Goal: Information Seeking & Learning: Learn about a topic

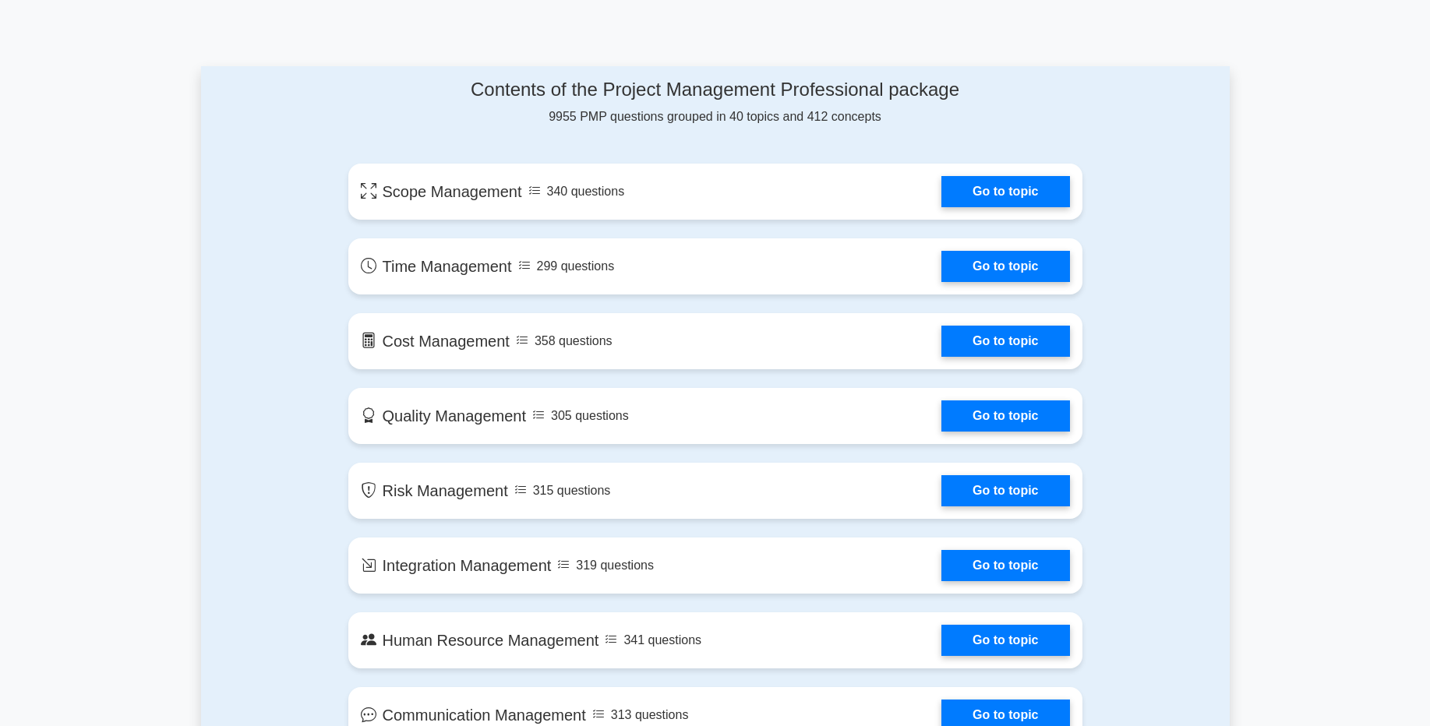
scroll to position [768, 0]
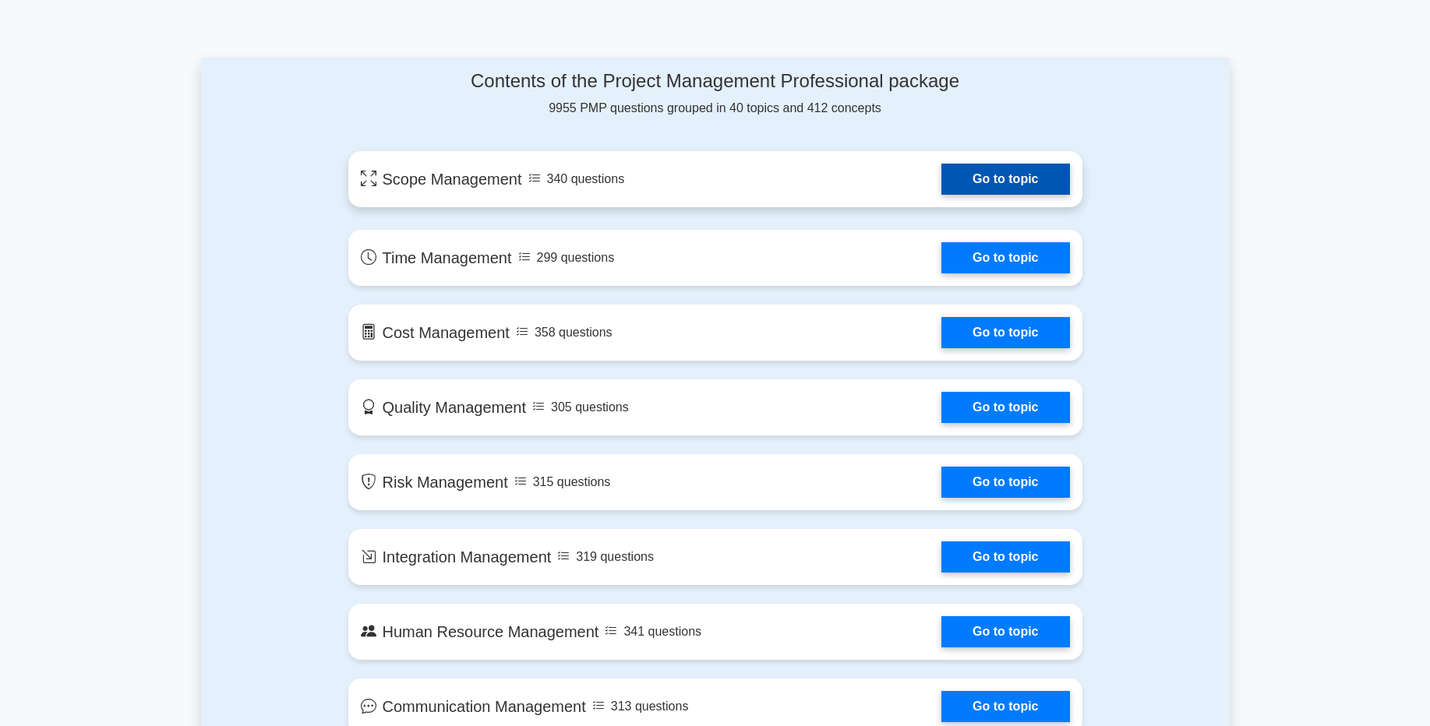
click at [966, 184] on link "Go to topic" at bounding box center [1005, 179] width 128 height 31
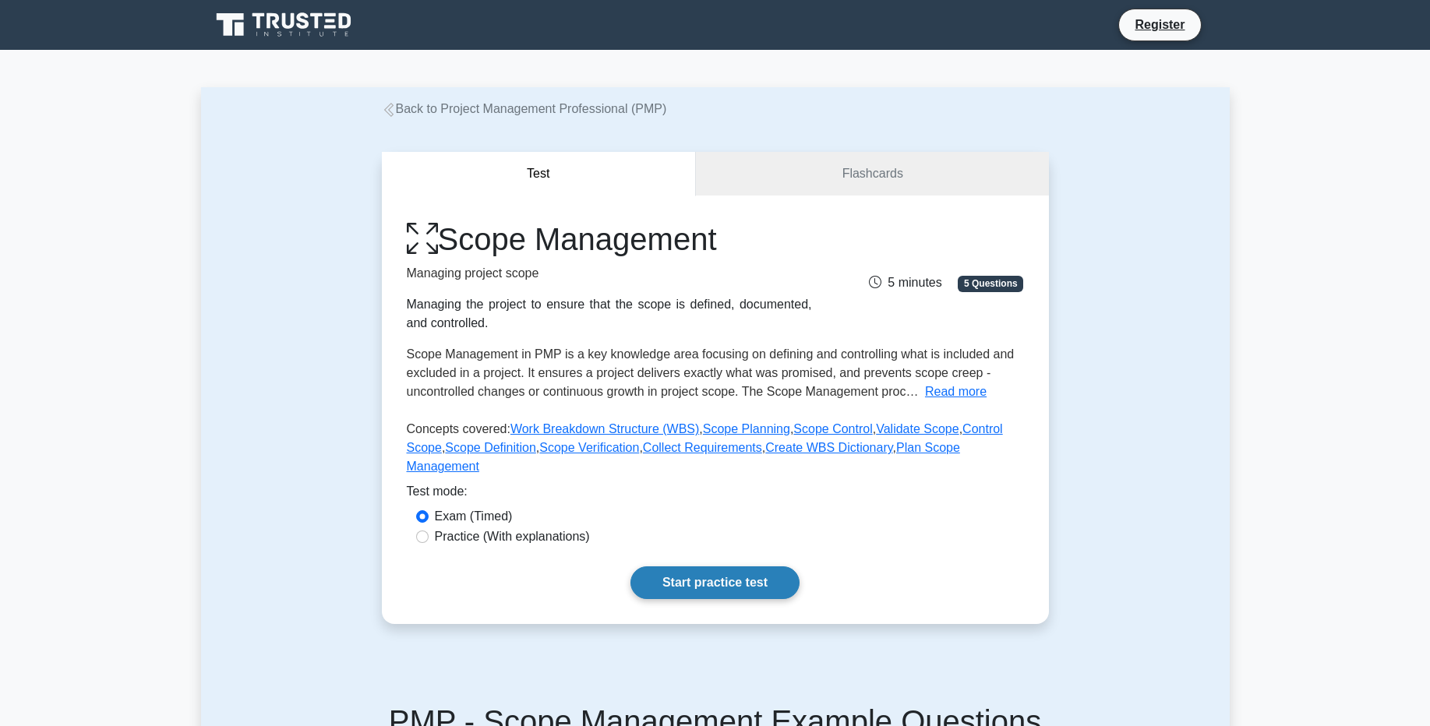
click at [704, 584] on link "Start practice test" at bounding box center [714, 583] width 169 height 33
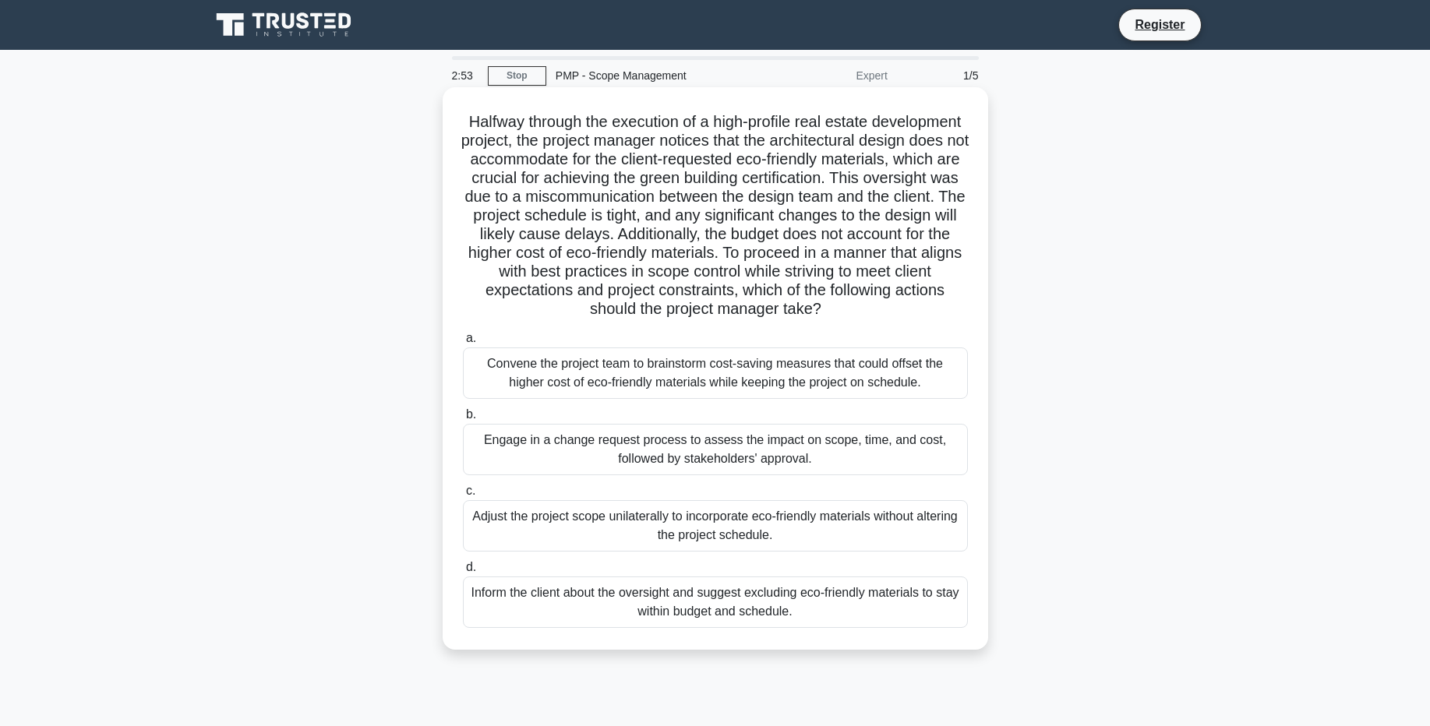
click at [673, 604] on div "Inform the client about the oversight and suggest excluding eco-friendly materi…" at bounding box center [715, 602] width 505 height 51
click at [463, 573] on input "d. Inform the client about the oversight and suggest excluding eco-friendly mat…" at bounding box center [463, 568] width 0 height 10
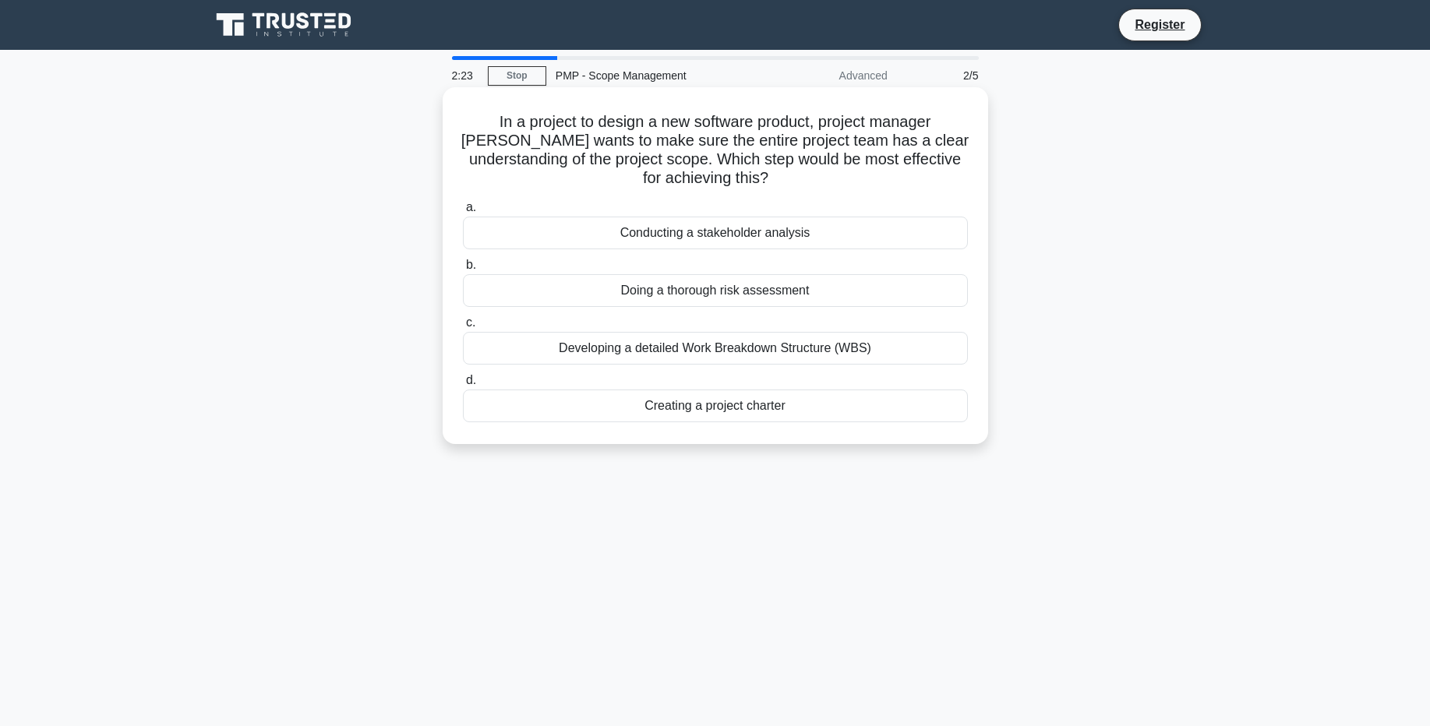
click at [711, 332] on div "Developing a detailed Work Breakdown Structure (WBS)" at bounding box center [715, 348] width 505 height 33
click at [463, 327] on input "c. Developing a detailed Work Breakdown Structure (WBS)" at bounding box center [463, 323] width 0 height 10
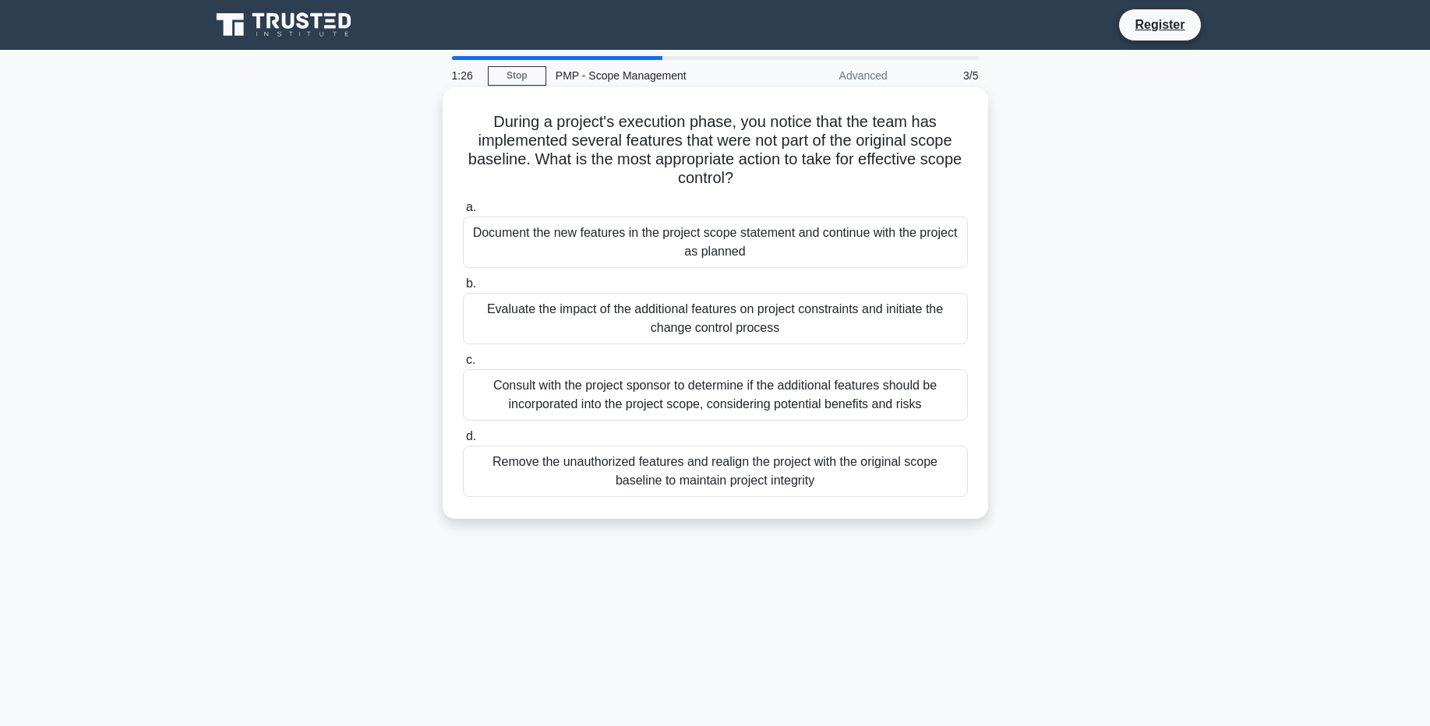
click at [662, 401] on div "Consult with the project sponsor to determine if the additional features should…" at bounding box center [715, 394] width 505 height 51
click at [463, 365] on input "c. Consult with the project sponsor to determine if the additional features sho…" at bounding box center [463, 360] width 0 height 10
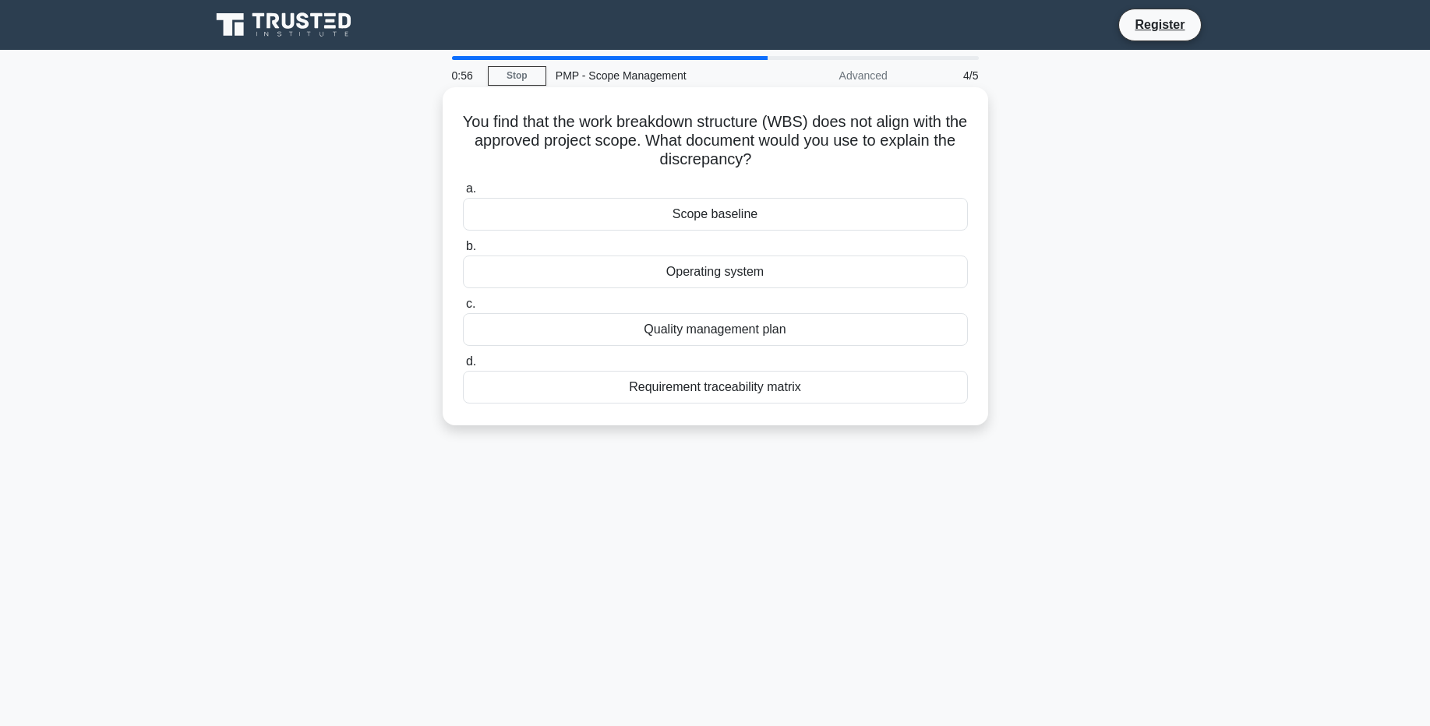
click at [775, 221] on div "Scope baseline" at bounding box center [715, 214] width 505 height 33
click at [463, 194] on input "a. Scope baseline" at bounding box center [463, 189] width 0 height 10
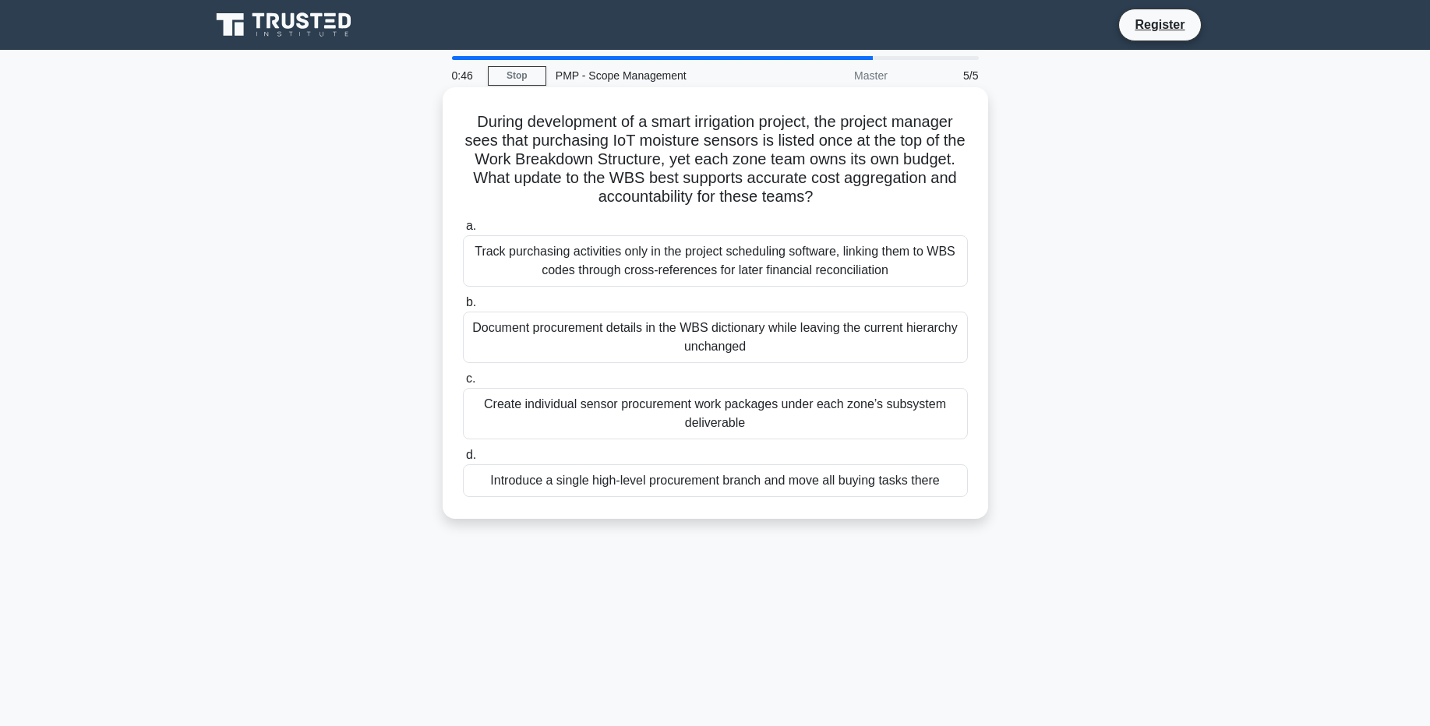
click at [690, 348] on div "Document procurement details in the WBS dictionary while leaving the current hi…" at bounding box center [715, 337] width 505 height 51
click at [463, 308] on input "b. Document procurement details in the WBS dictionary while leaving the current…" at bounding box center [463, 303] width 0 height 10
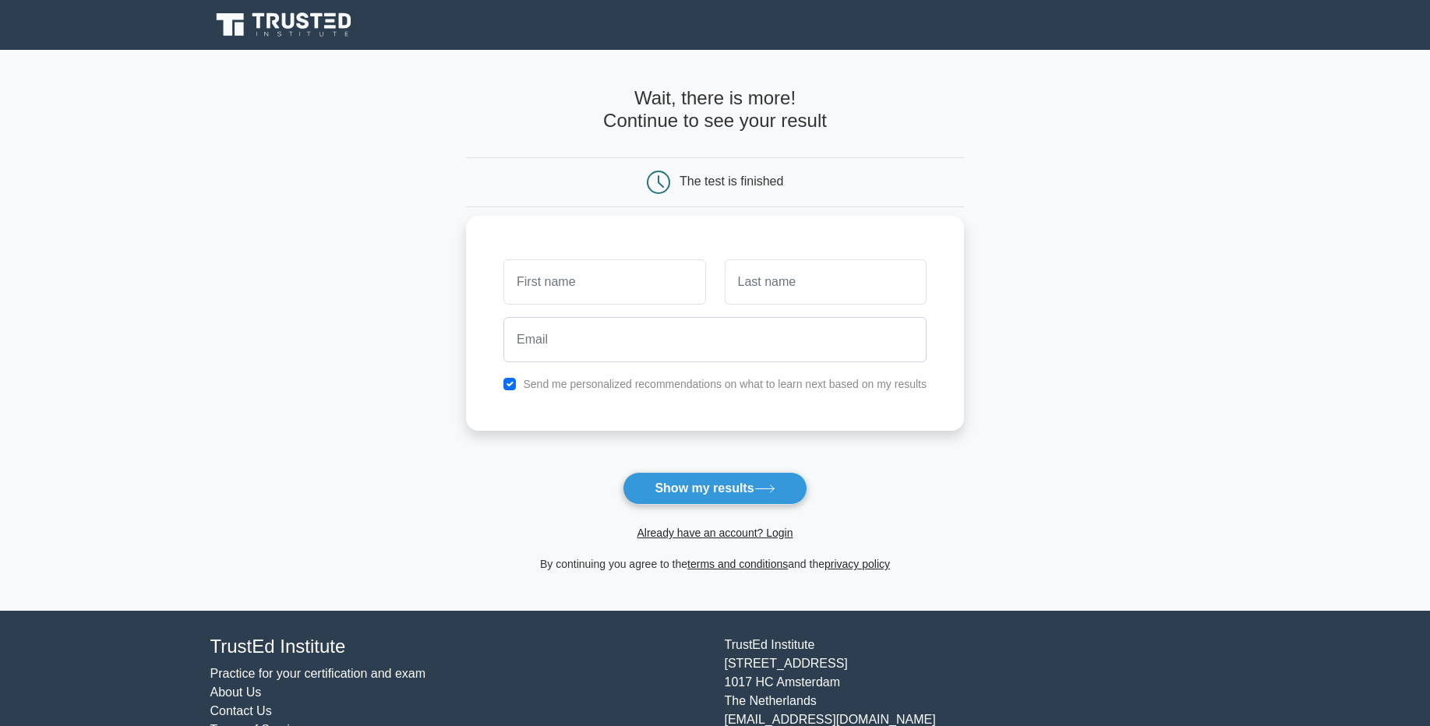
click at [676, 283] on input "text" at bounding box center [604, 282] width 202 height 45
type input "m"
type input "Maheshwaran"
type input "karuppasamy"
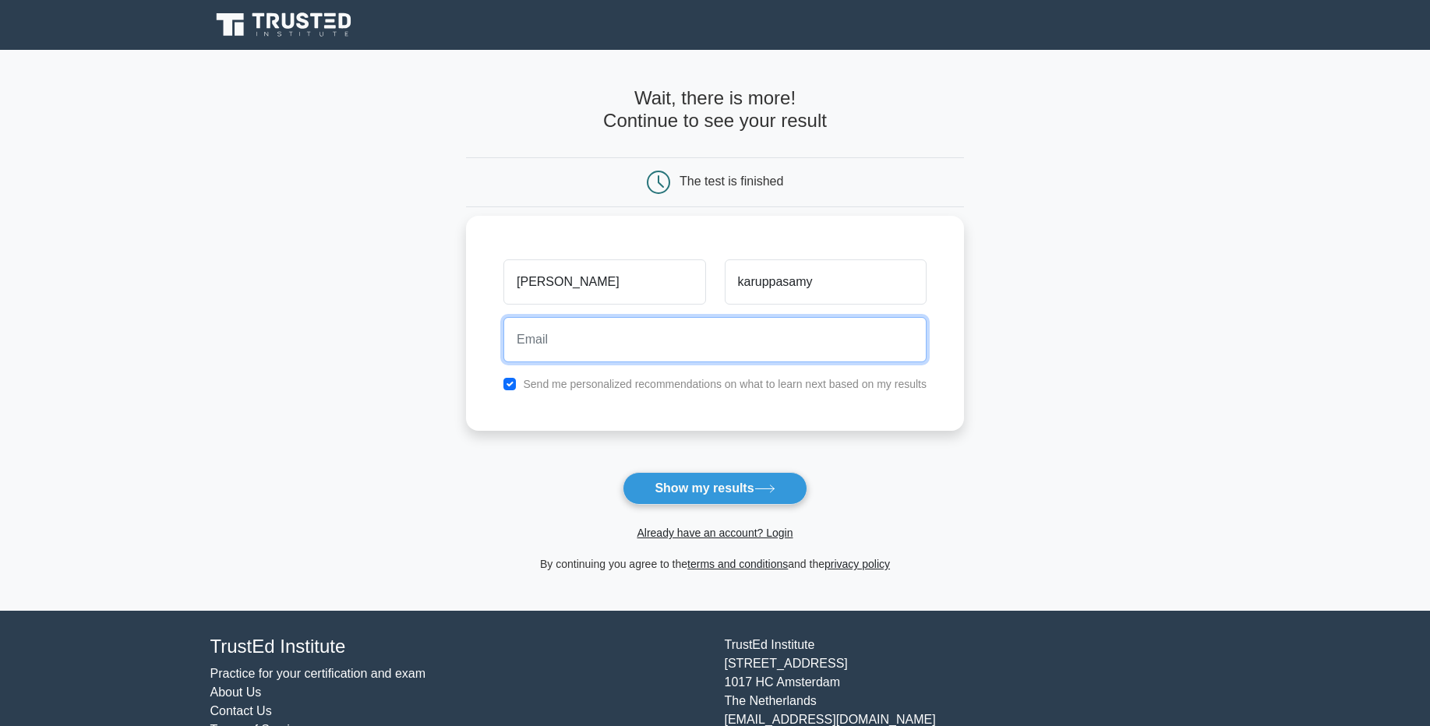
click at [643, 341] on input "email" at bounding box center [714, 339] width 423 height 45
type input "maheshwaran926@gmail.com"
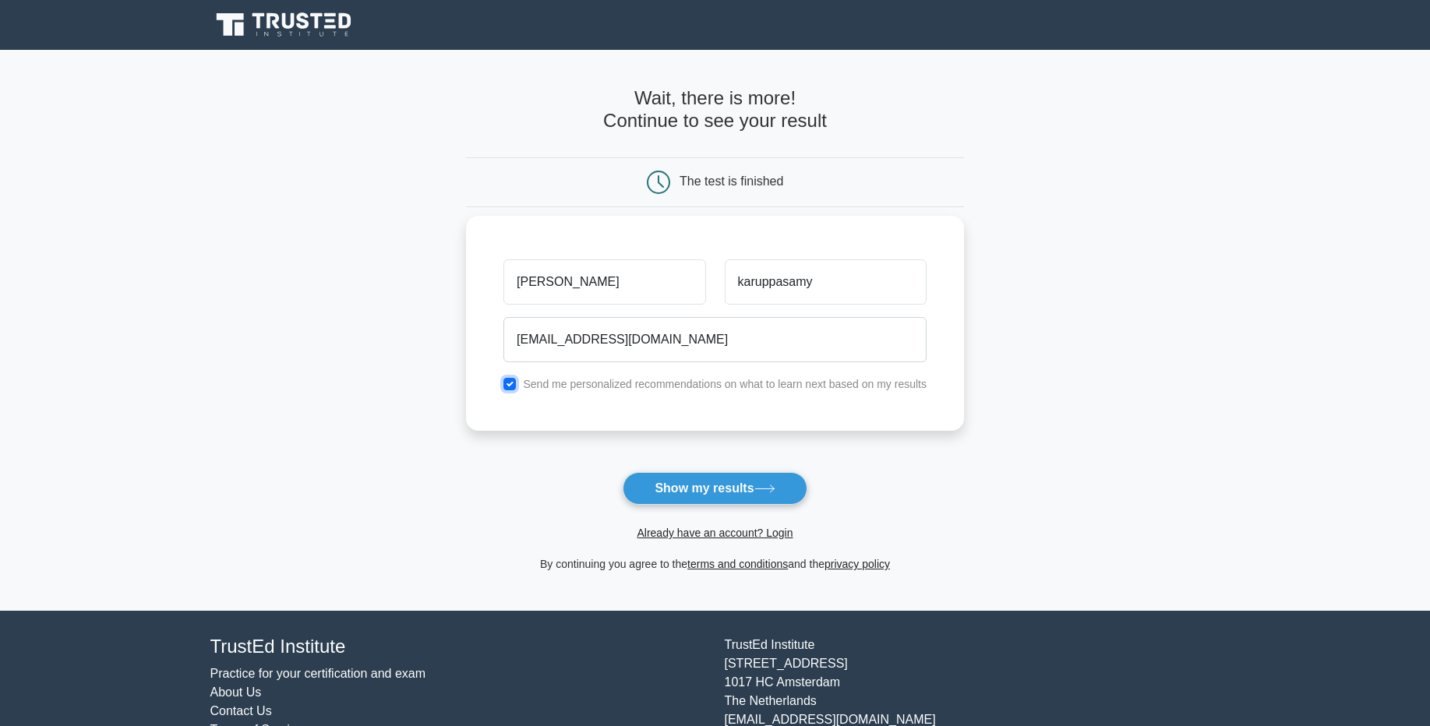
click at [510, 386] on input "checkbox" at bounding box center [509, 384] width 12 height 12
click at [510, 380] on input "checkbox" at bounding box center [509, 384] width 12 height 12
checkbox input "true"
click at [696, 493] on button "Show my results" at bounding box center [715, 488] width 184 height 33
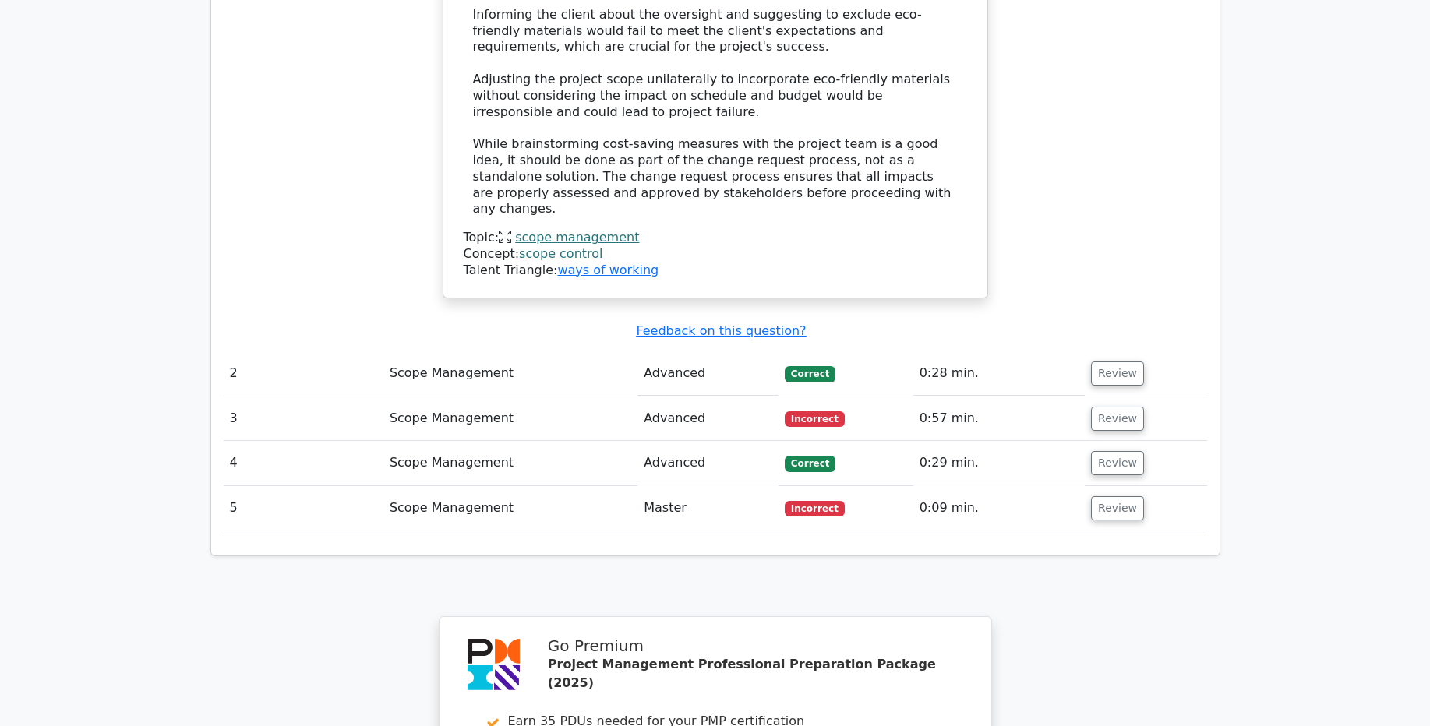
scroll to position [2004, 0]
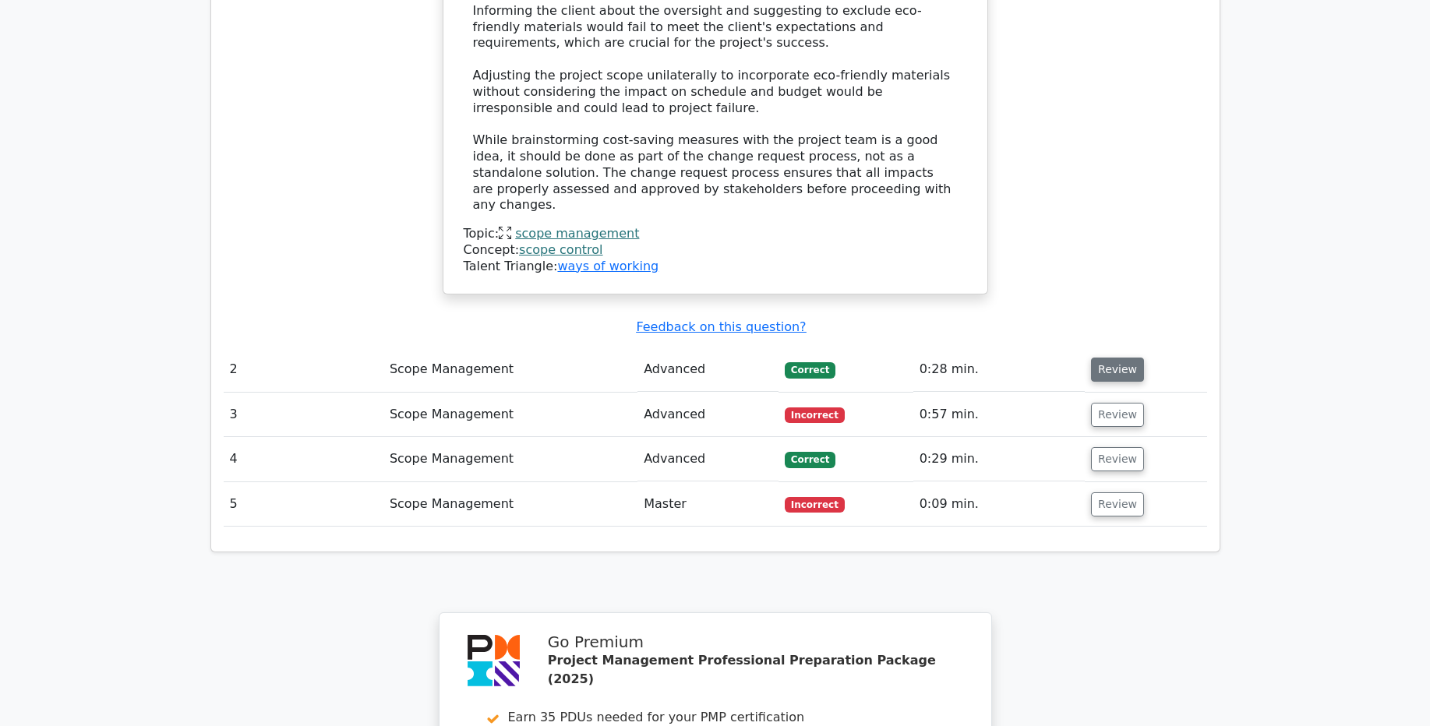
click at [1124, 358] on button "Review" at bounding box center [1117, 370] width 53 height 24
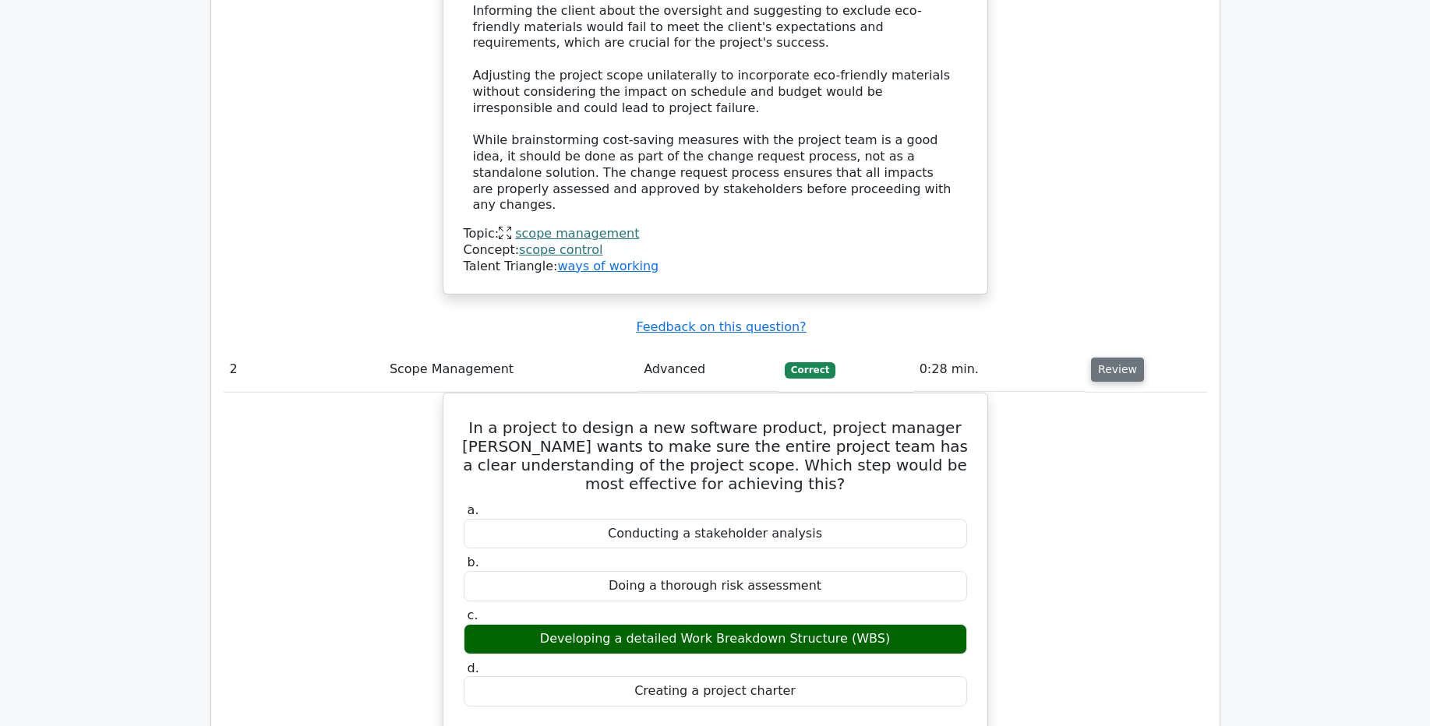
click at [1119, 358] on button "Review" at bounding box center [1117, 370] width 53 height 24
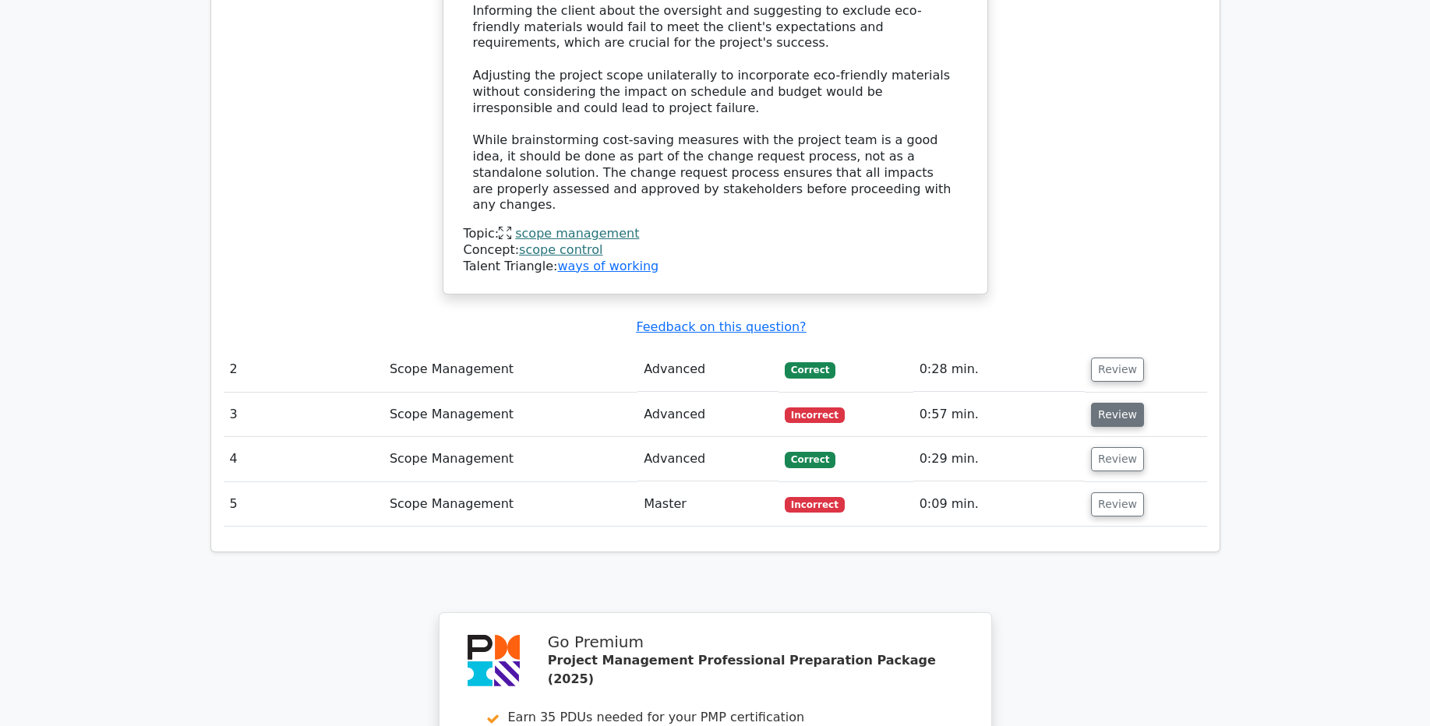
click at [1112, 403] on button "Review" at bounding box center [1117, 415] width 53 height 24
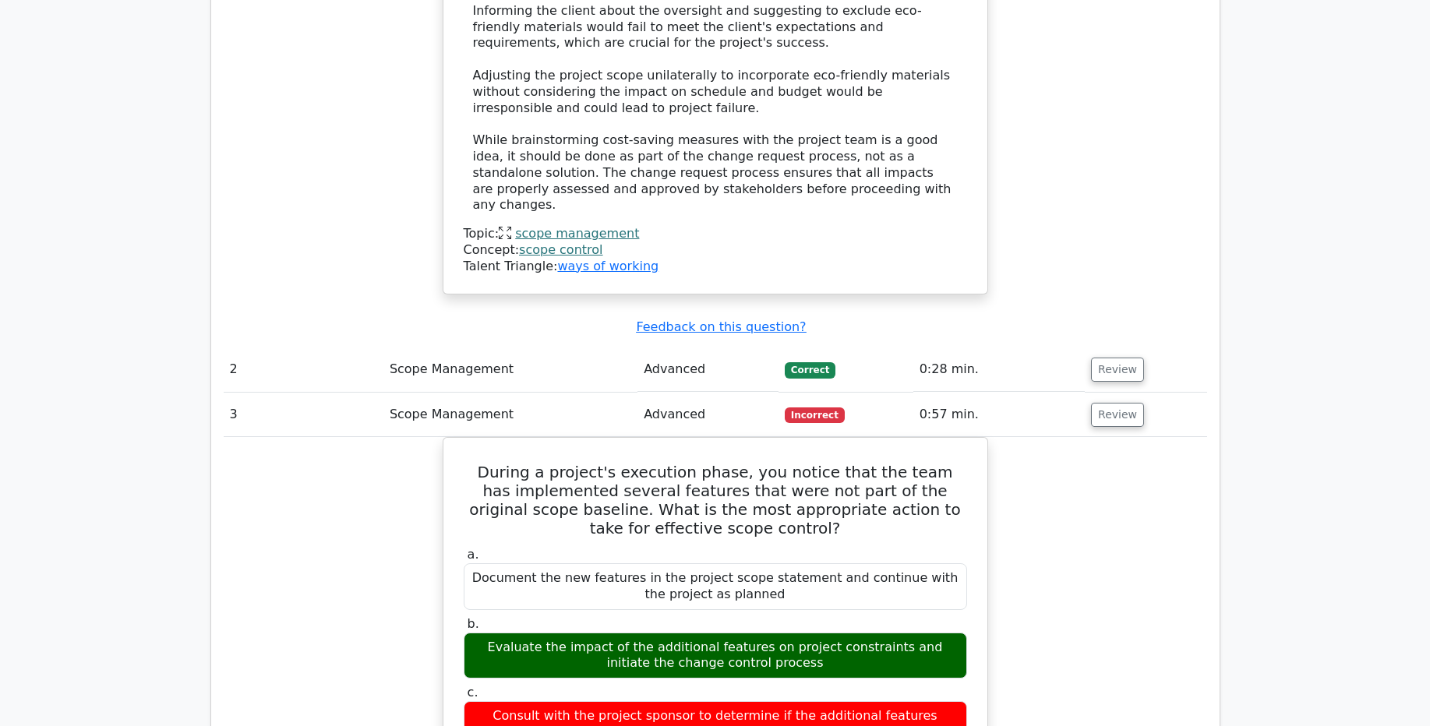
click at [1121, 358] on button "Review" at bounding box center [1117, 370] width 53 height 24
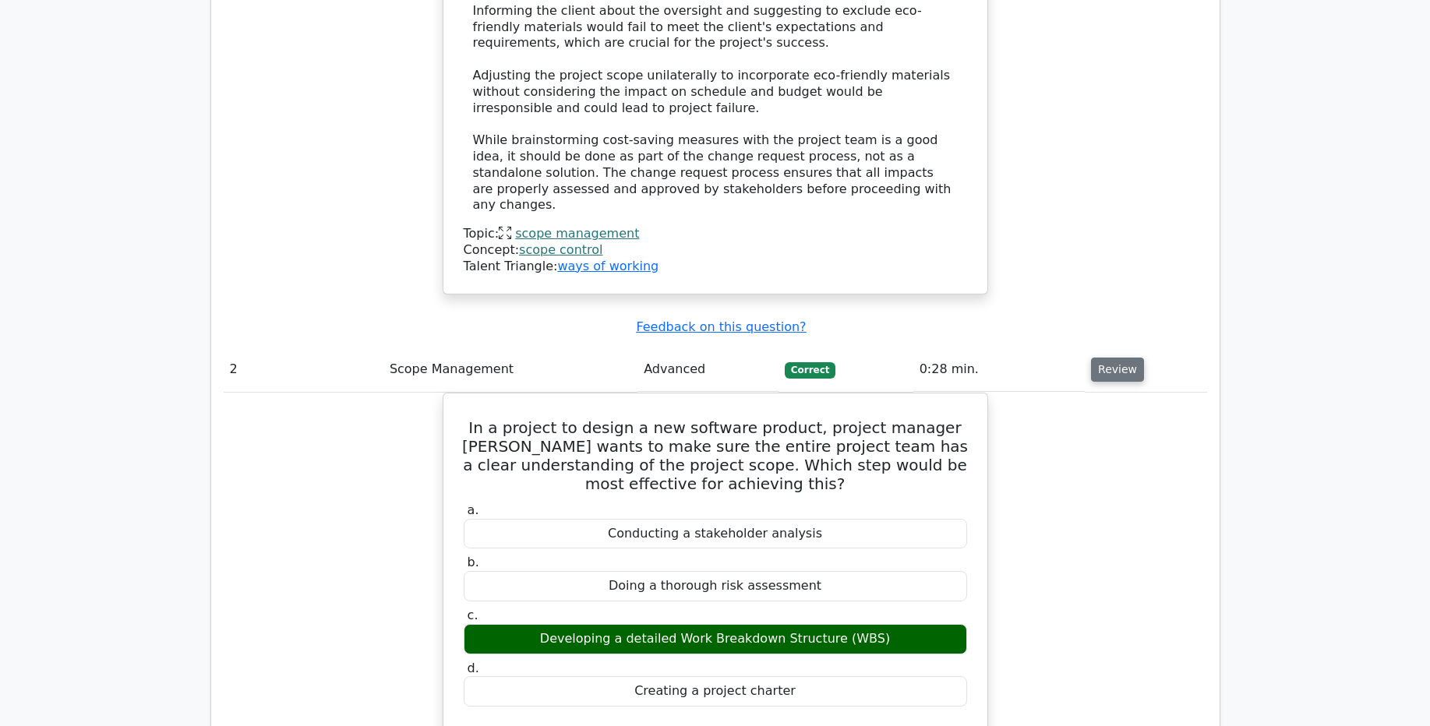
click at [1121, 358] on button "Review" at bounding box center [1117, 370] width 53 height 24
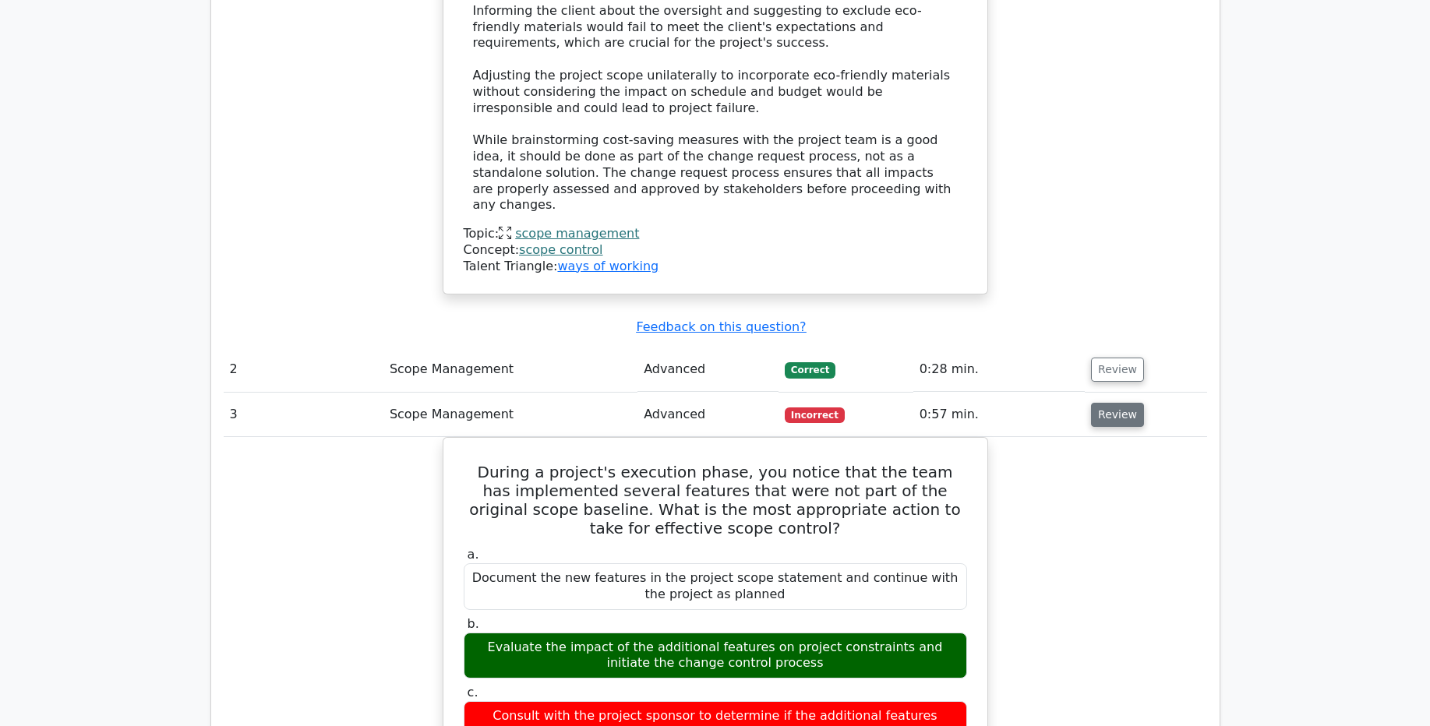
click at [1110, 403] on button "Review" at bounding box center [1117, 415] width 53 height 24
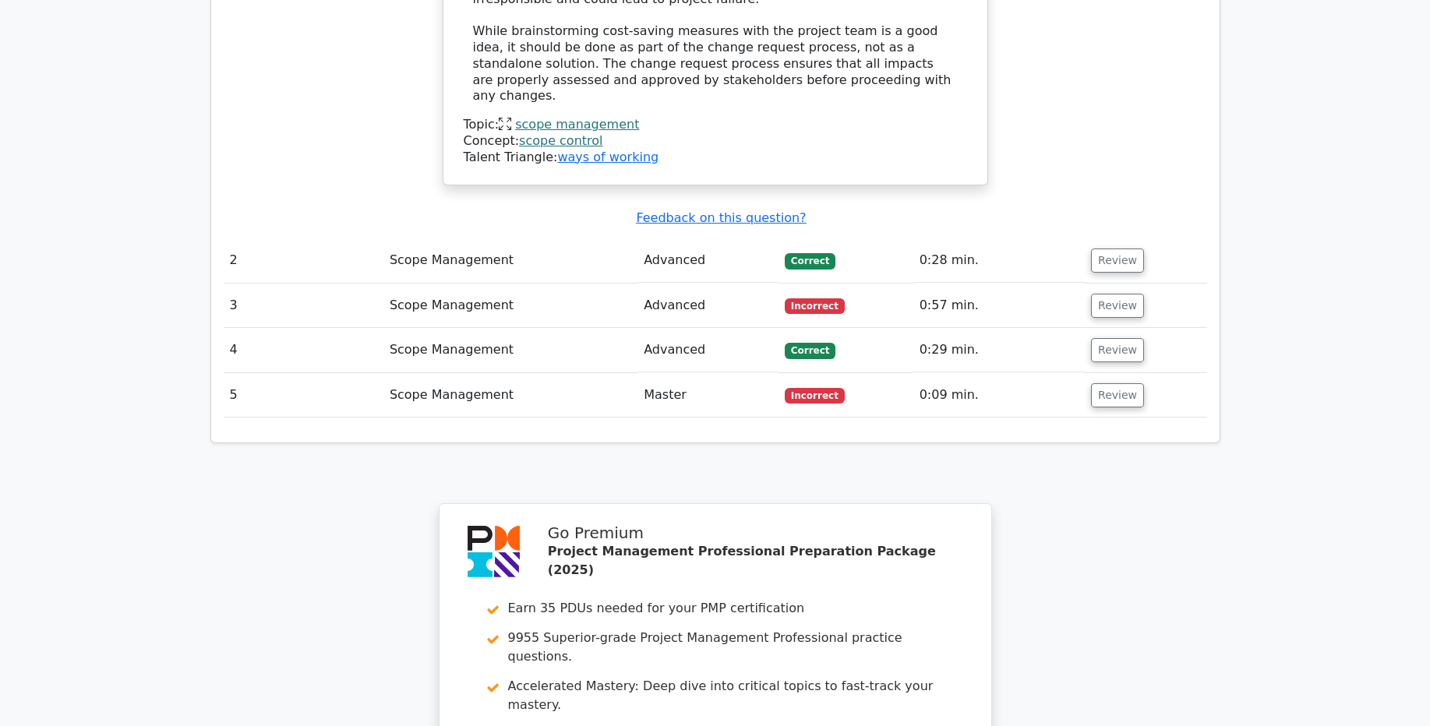
scroll to position [2108, 0]
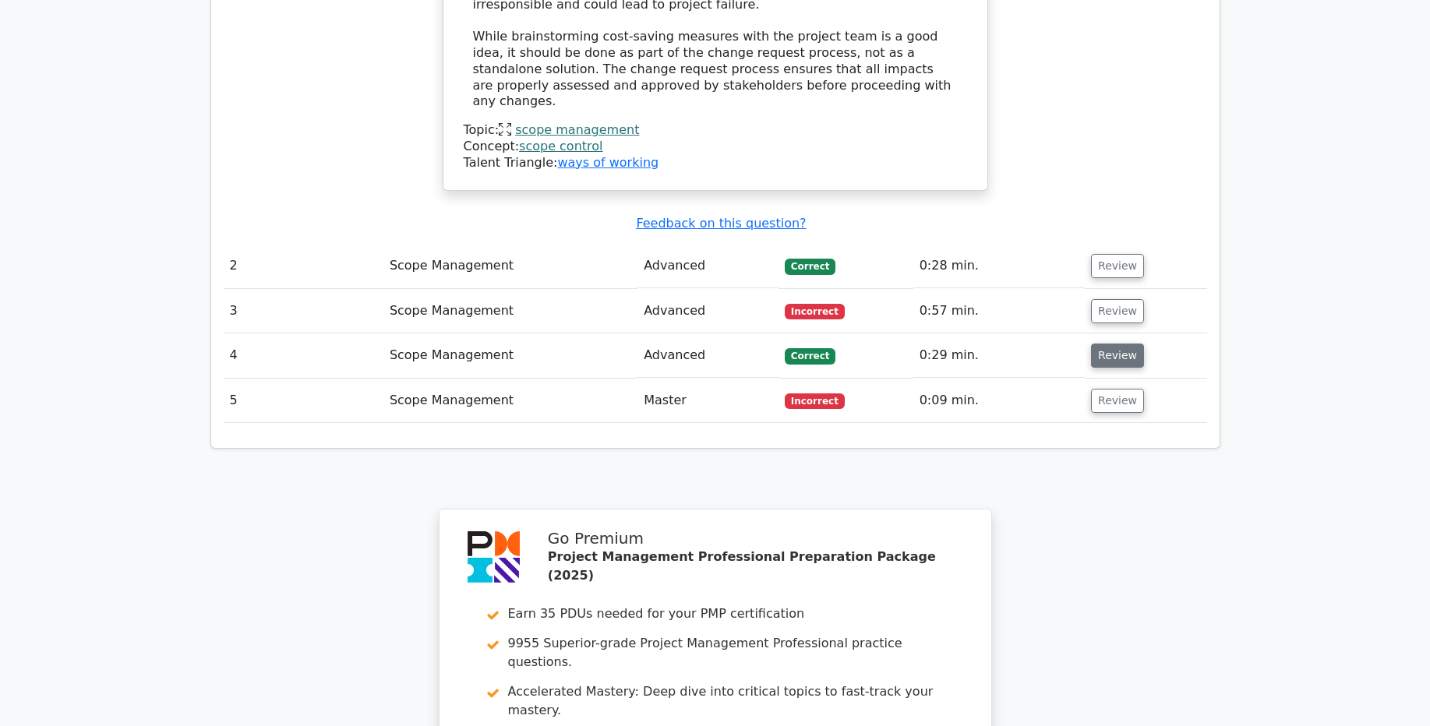
click at [1121, 344] on button "Review" at bounding box center [1117, 356] width 53 height 24
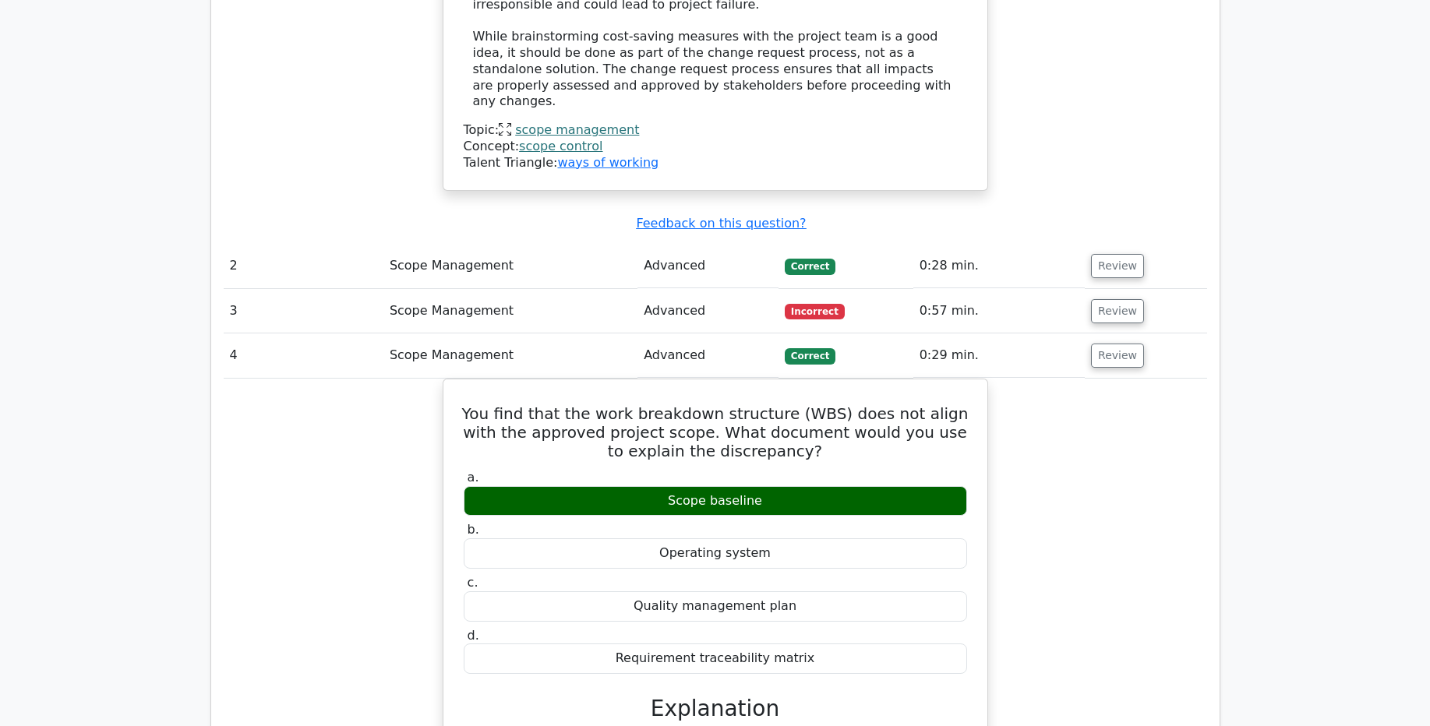
click at [1165, 493] on div "You find that the work breakdown structure (WBS) does not align with the approv…" at bounding box center [715, 728] width 983 height 698
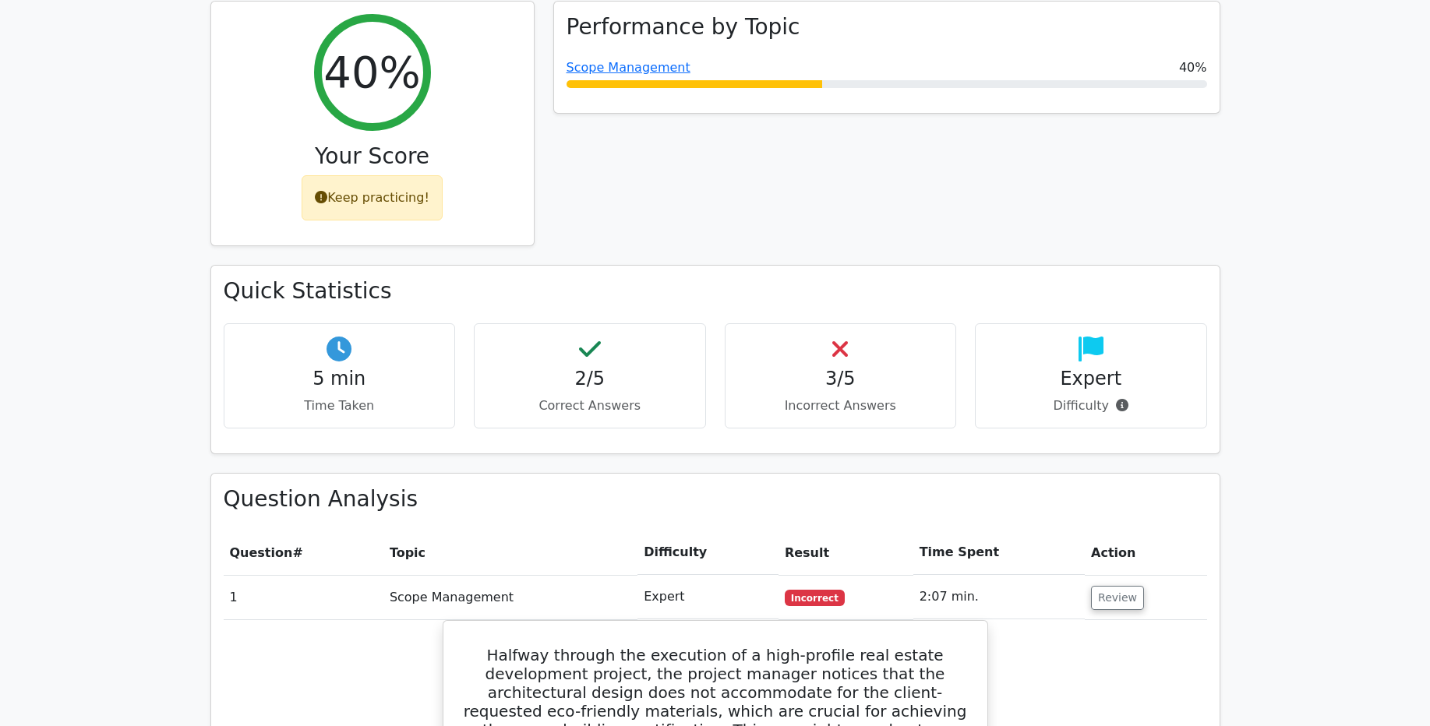
scroll to position [689, 0]
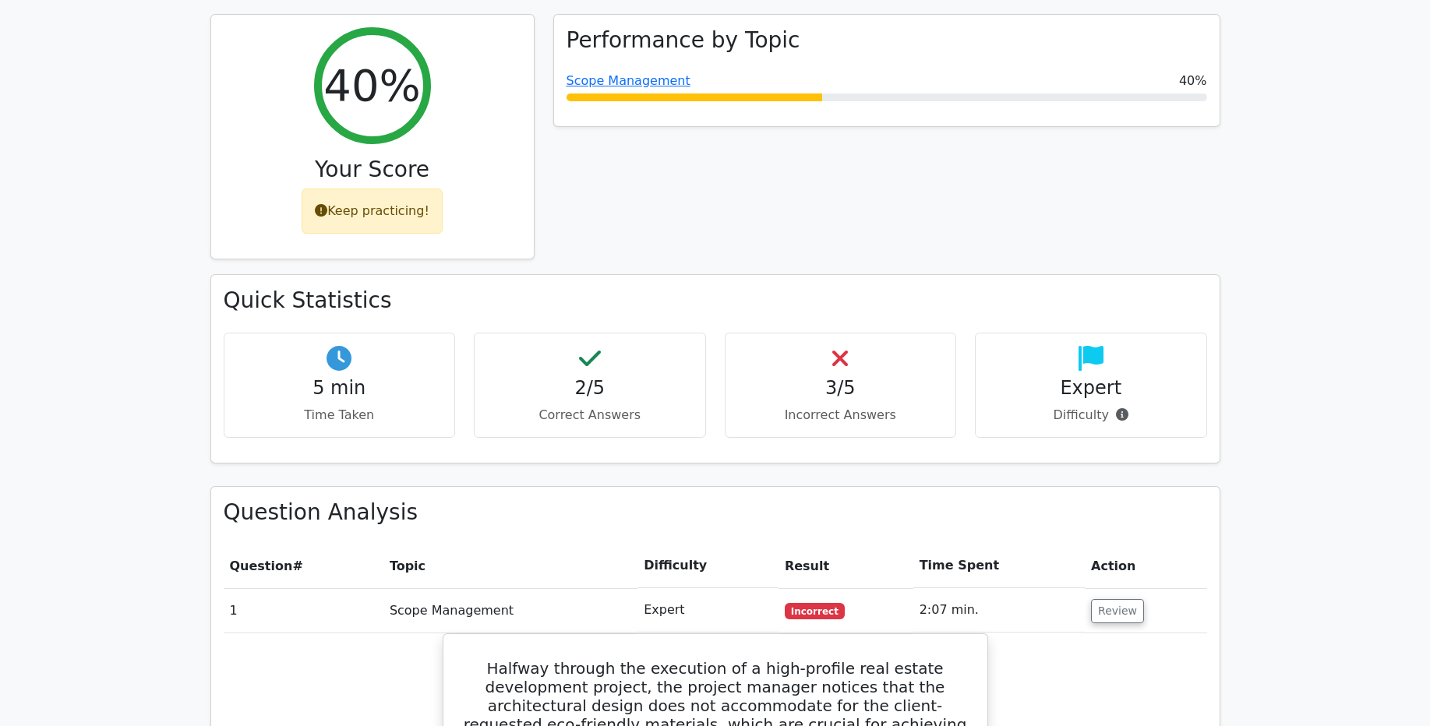
click at [1128, 406] on p "Difficulty" at bounding box center [1091, 415] width 206 height 19
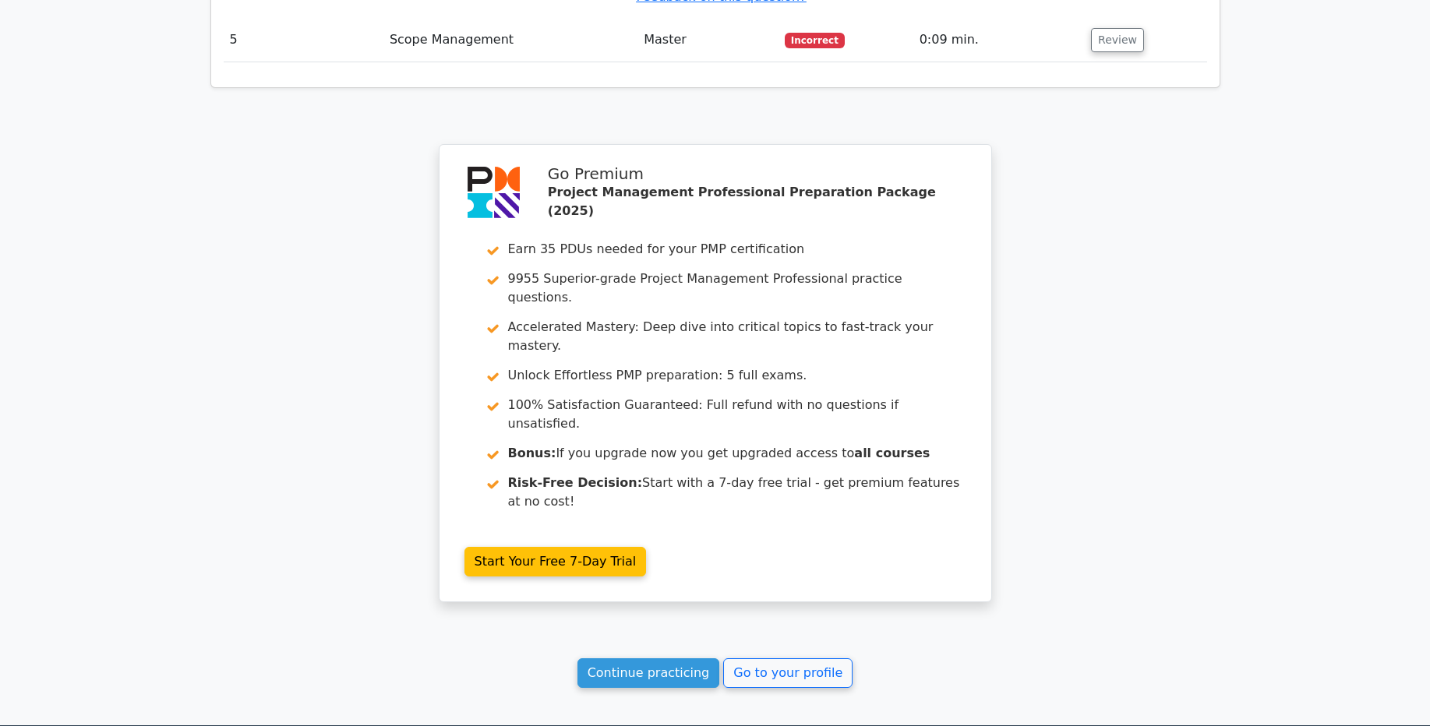
scroll to position [3187, 0]
